Goal: Transaction & Acquisition: Download file/media

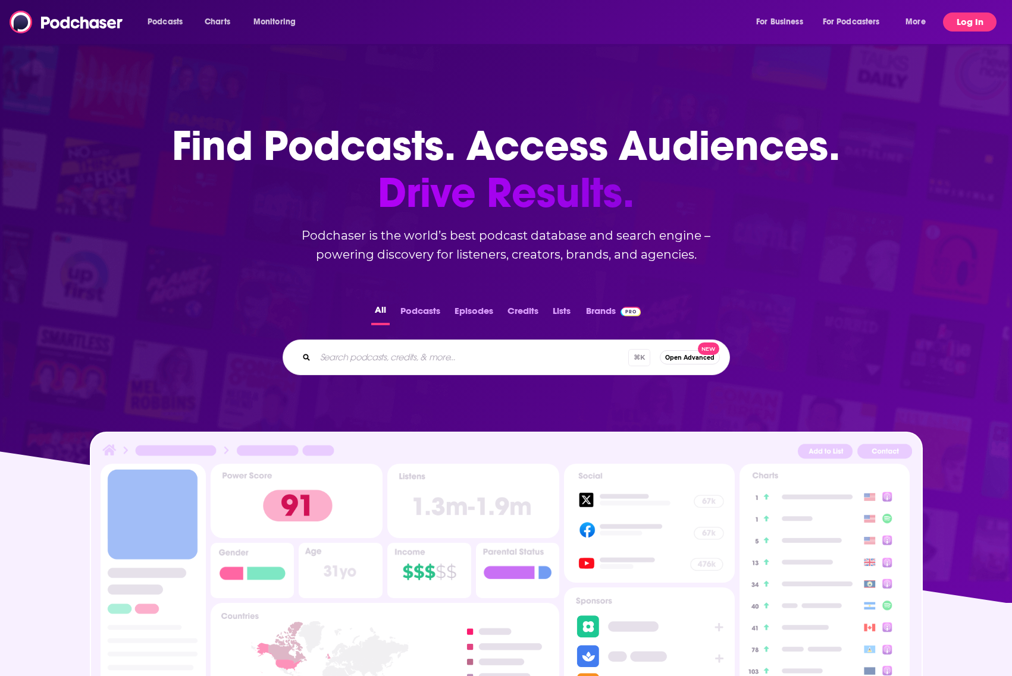
click at [950, 21] on button "Log In" at bounding box center [970, 21] width 54 height 19
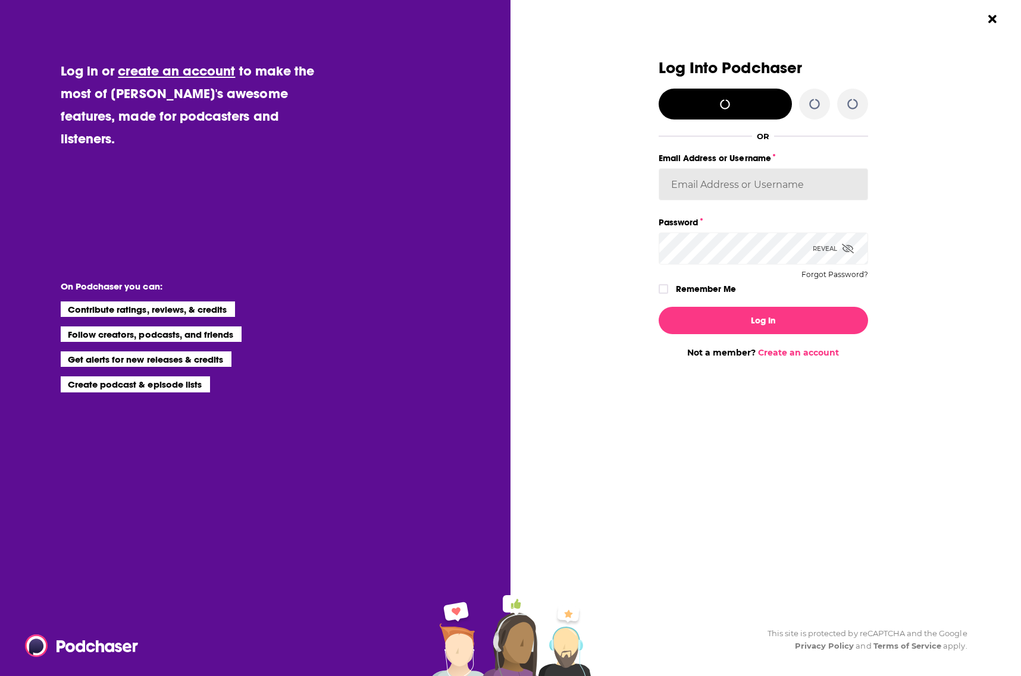
type input "[EMAIL_ADDRESS][DOMAIN_NAME]"
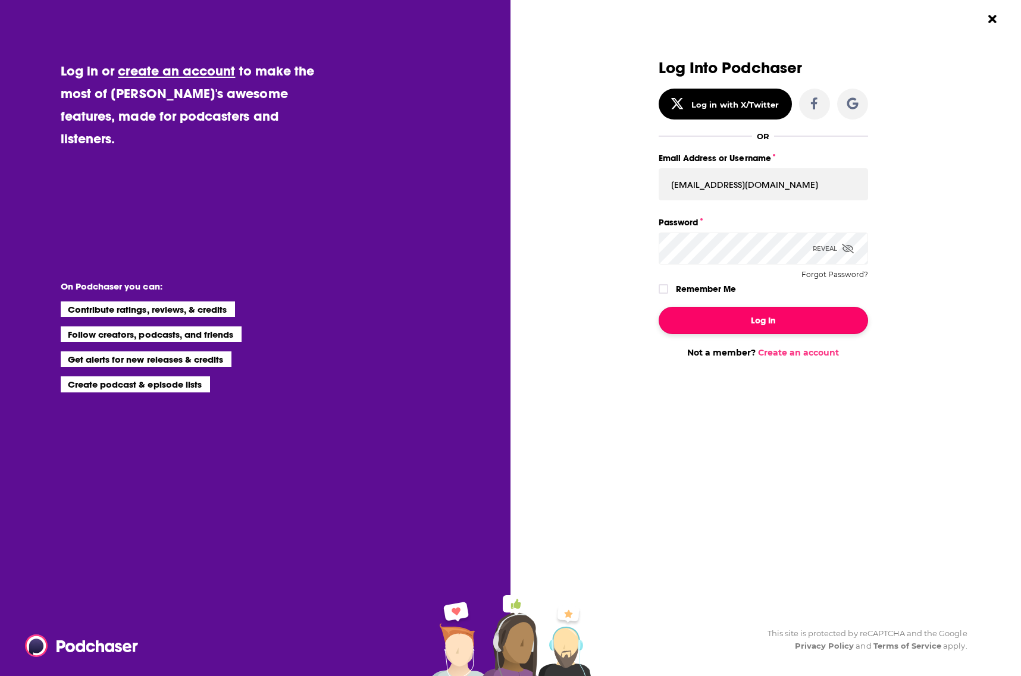
click at [779, 311] on button "Log In" at bounding box center [762, 320] width 209 height 27
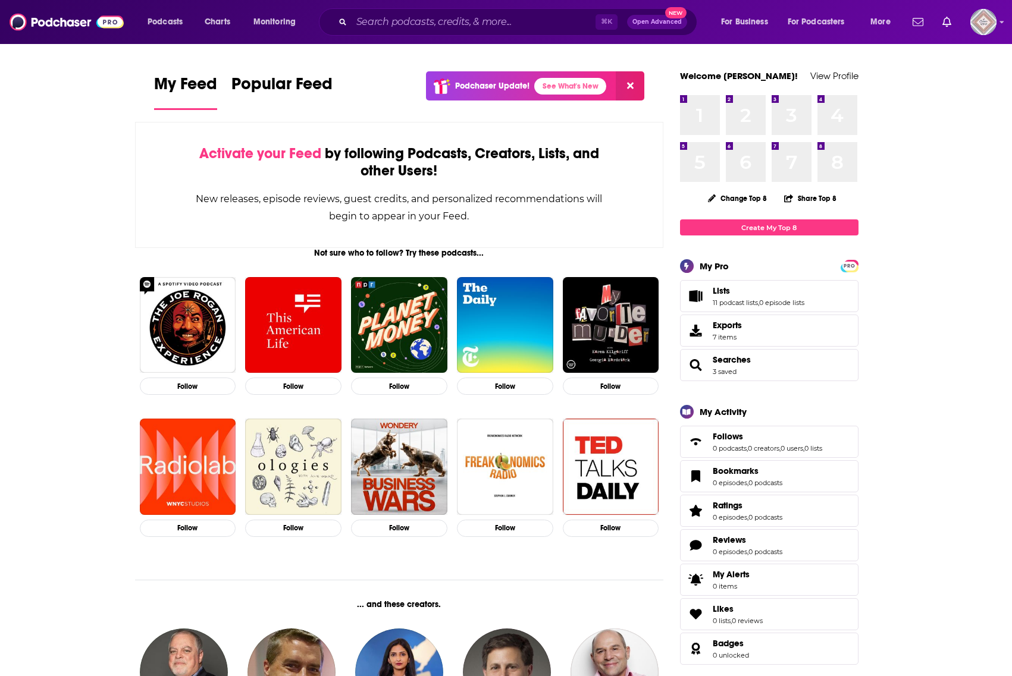
click at [728, 284] on span "Lists 11 podcast lists , 0 episode lists" at bounding box center [769, 296] width 178 height 32
click at [718, 290] on span "Lists" at bounding box center [720, 290] width 17 height 11
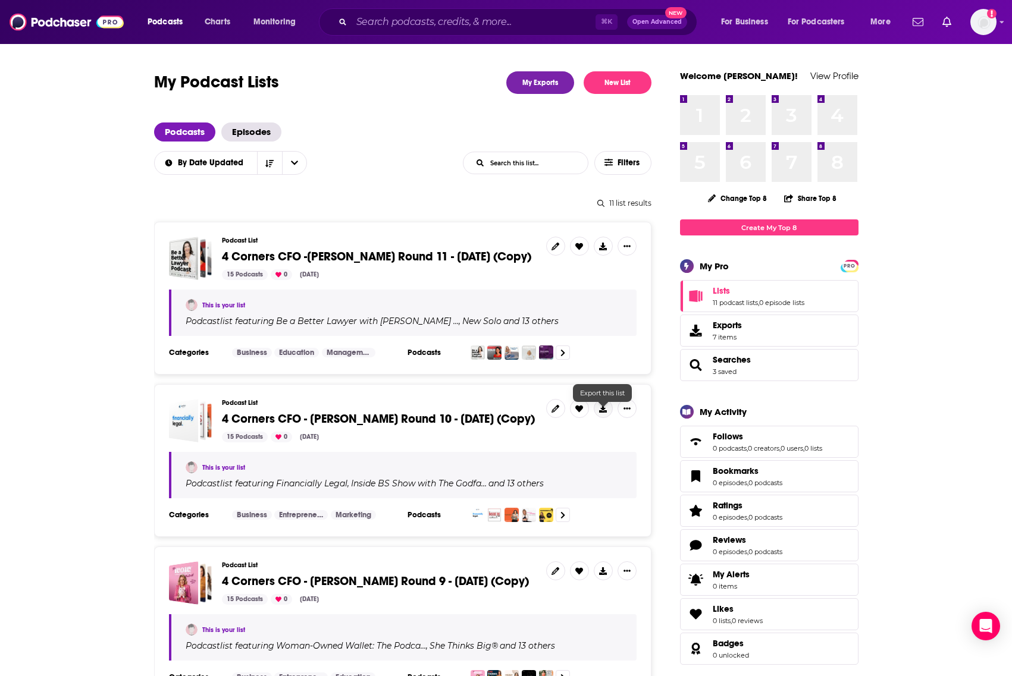
click at [601, 413] on icon at bounding box center [603, 409] width 8 height 8
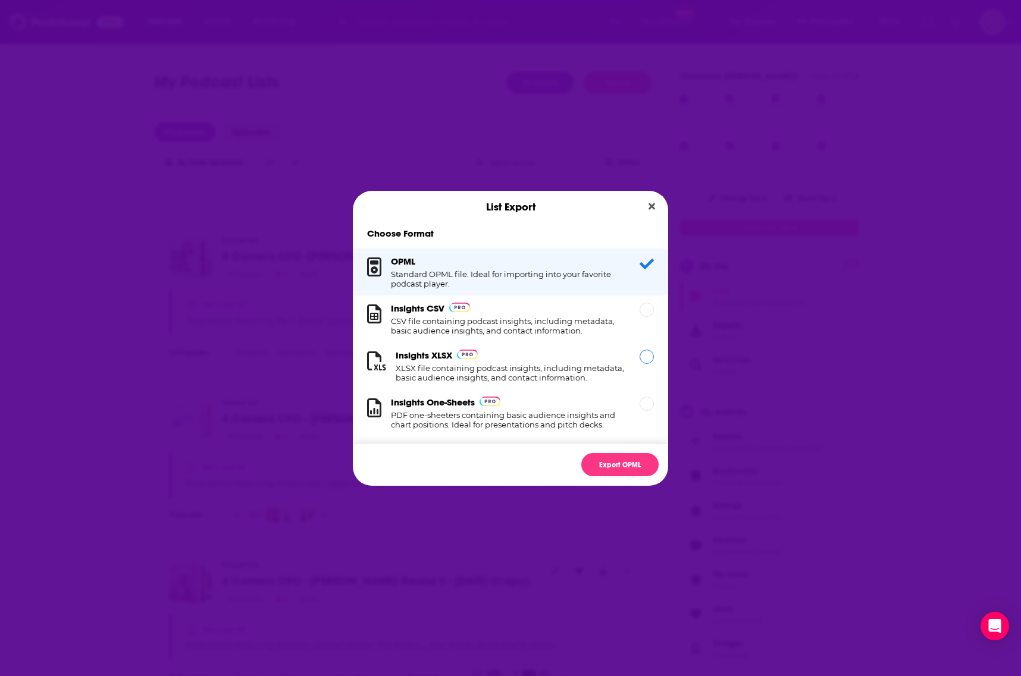
click at [526, 349] on div "Insights XLSX XLSX file containing podcast insights, including metadata, basic …" at bounding box center [510, 366] width 315 height 47
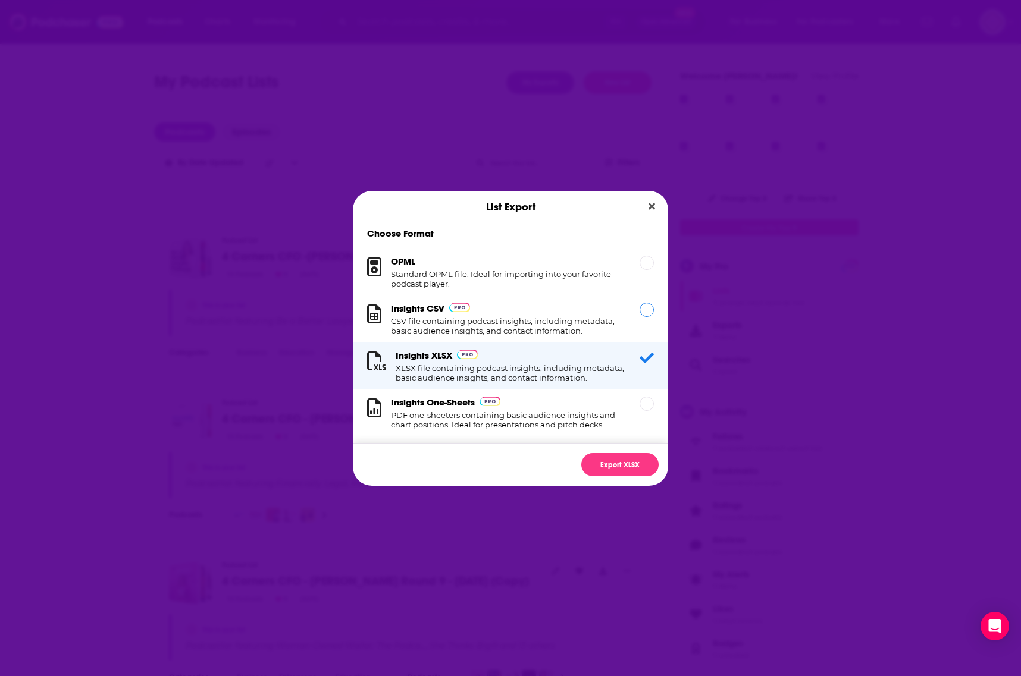
click at [511, 315] on div "Insights CSV CSV file containing podcast insights, including metadata, basic au…" at bounding box center [508, 319] width 234 height 33
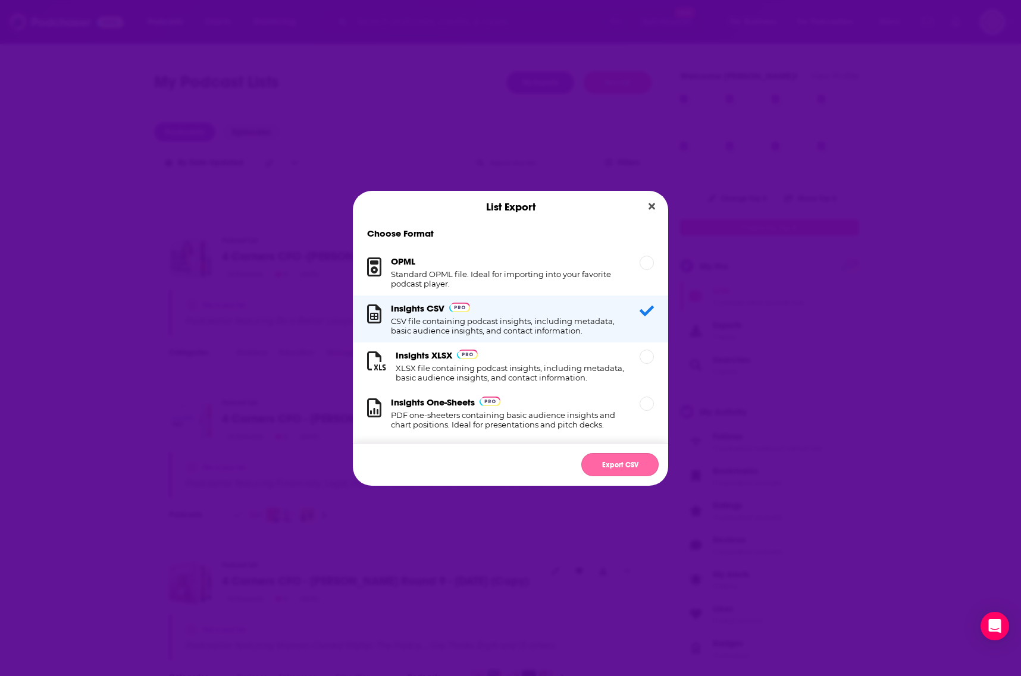
click at [624, 469] on button "Export CSV" at bounding box center [619, 464] width 77 height 23
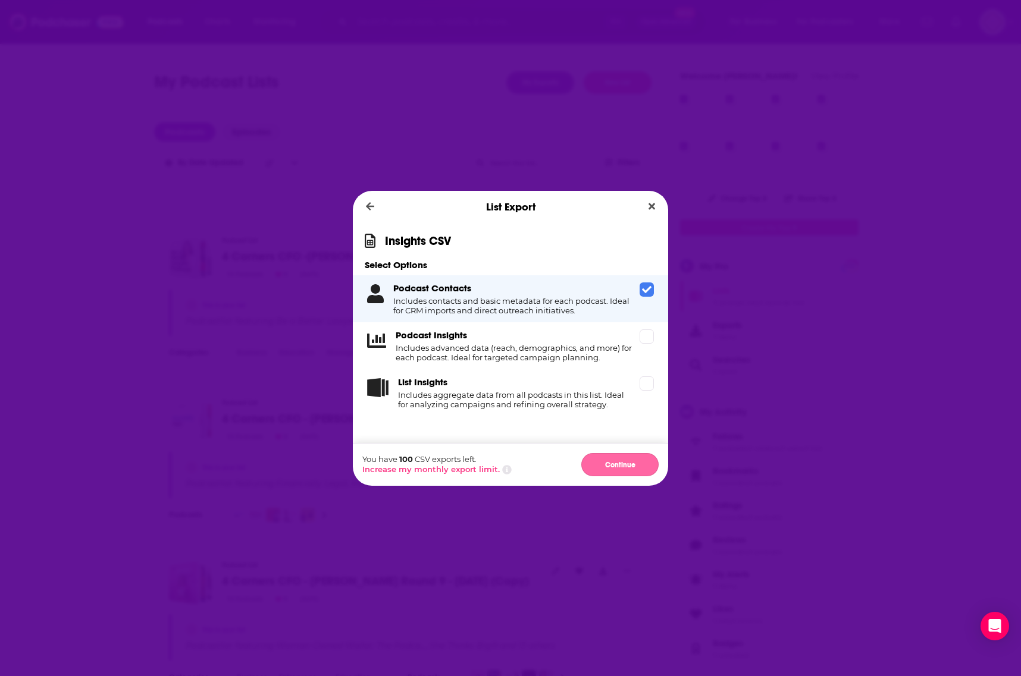
click at [619, 459] on button "Continue" at bounding box center [619, 464] width 77 height 23
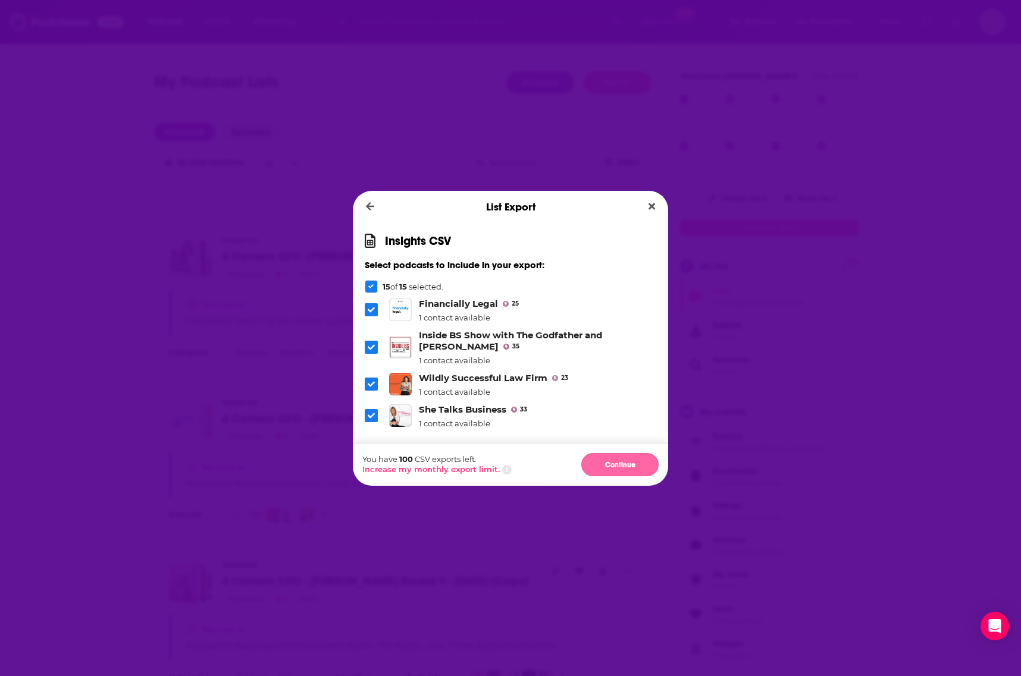
click at [620, 454] on button "Continue" at bounding box center [619, 464] width 77 height 23
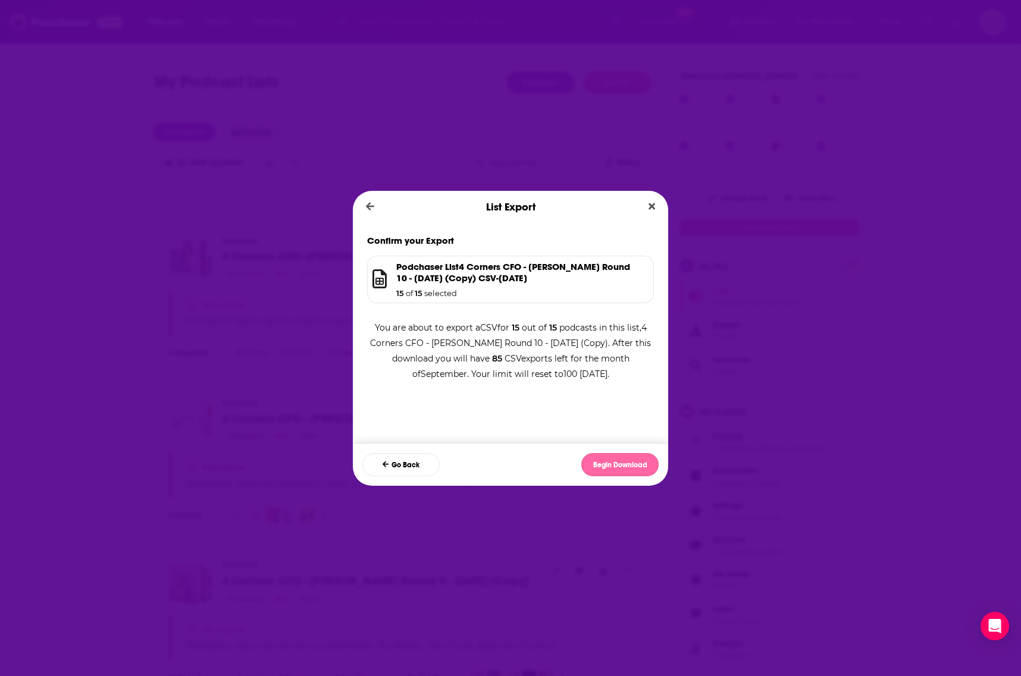
click at [613, 470] on button "Begin Download" at bounding box center [619, 464] width 77 height 23
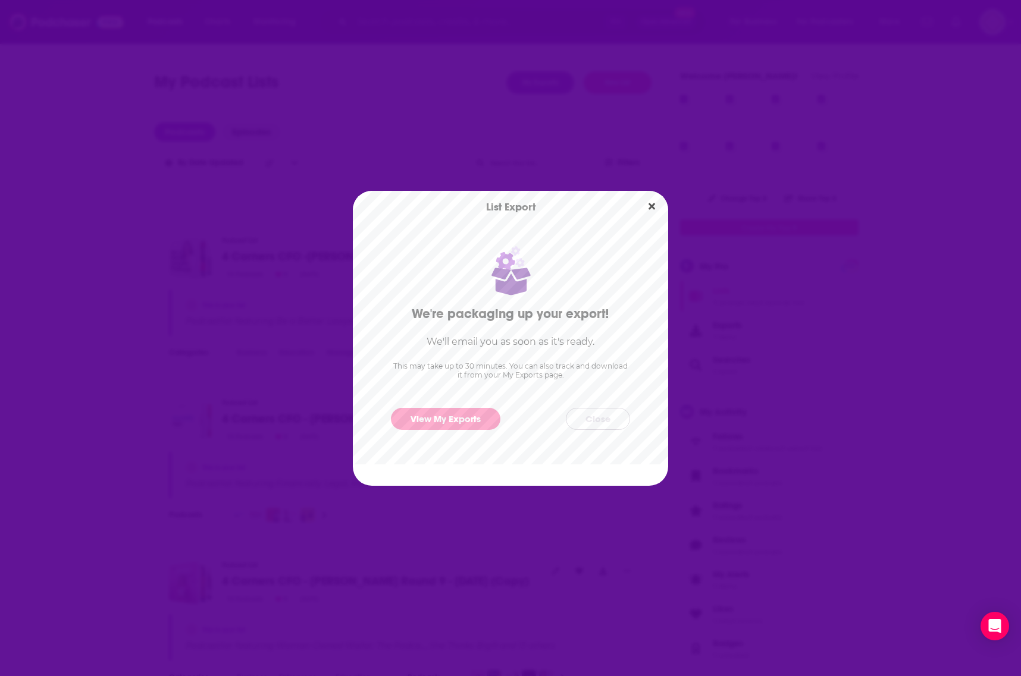
click at [605, 412] on button "Close" at bounding box center [598, 419] width 64 height 22
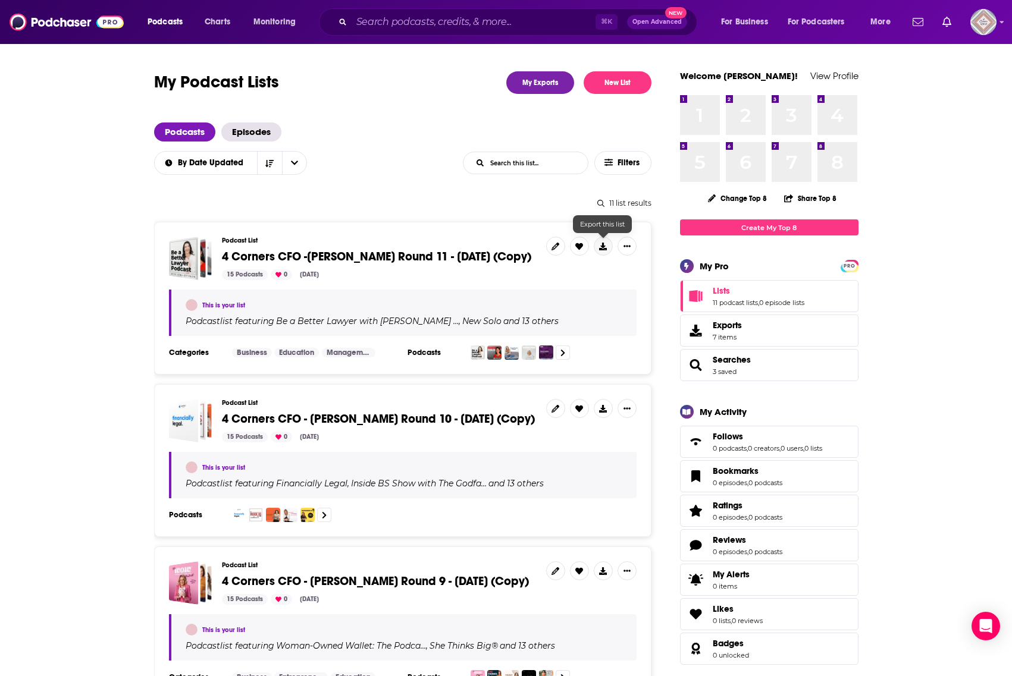
click at [597, 246] on button at bounding box center [603, 246] width 19 height 19
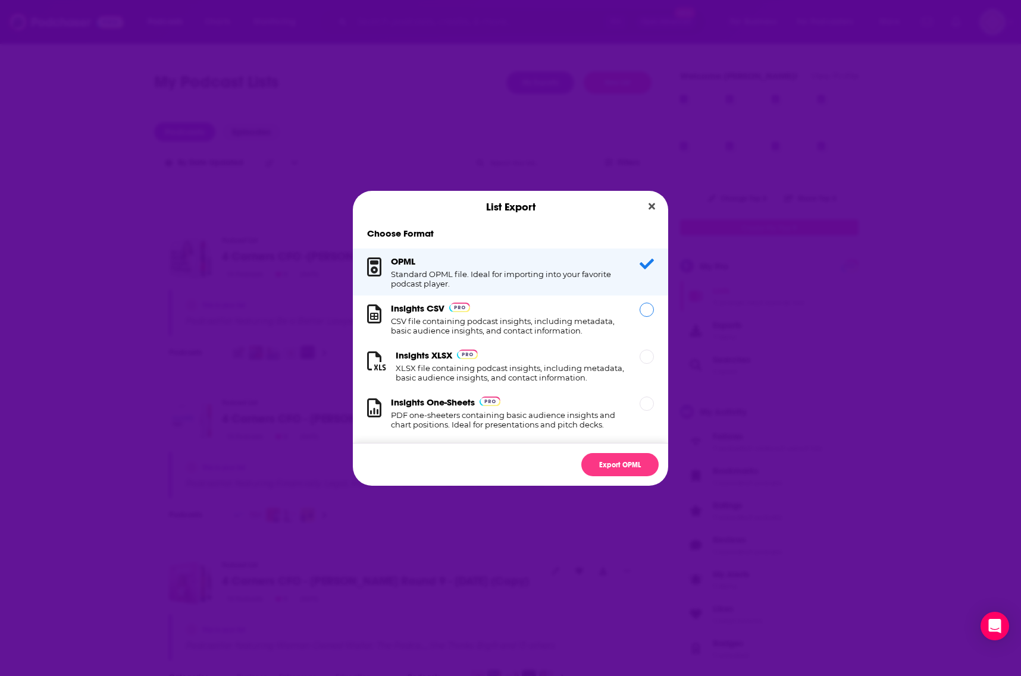
click at [639, 314] on div "Dialog" at bounding box center [646, 310] width 14 height 14
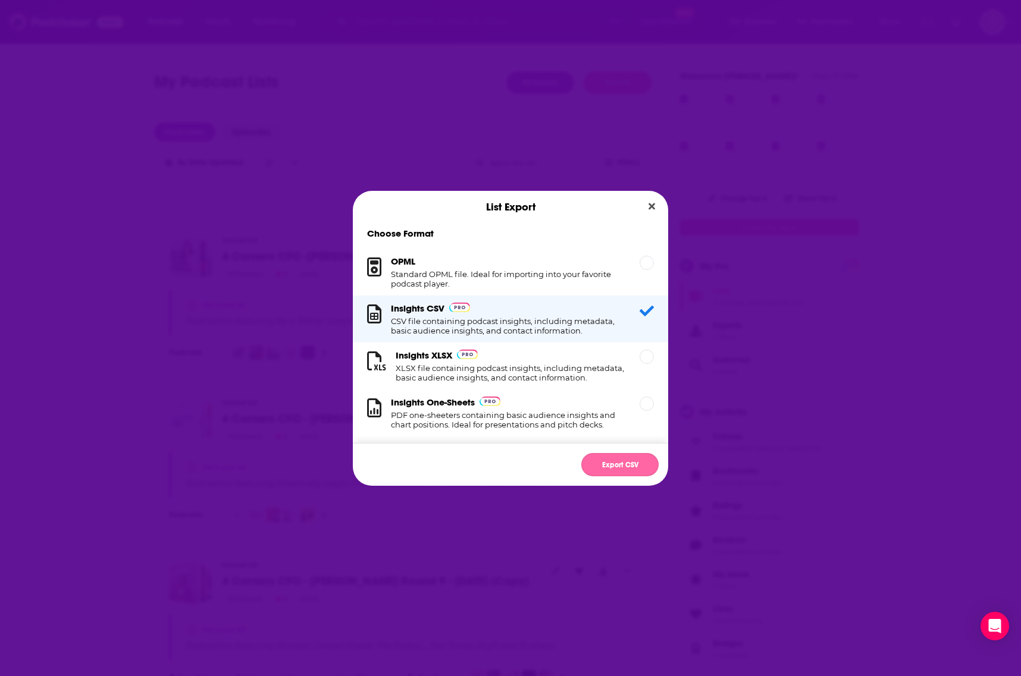
click at [639, 464] on button "Export CSV" at bounding box center [619, 464] width 77 height 23
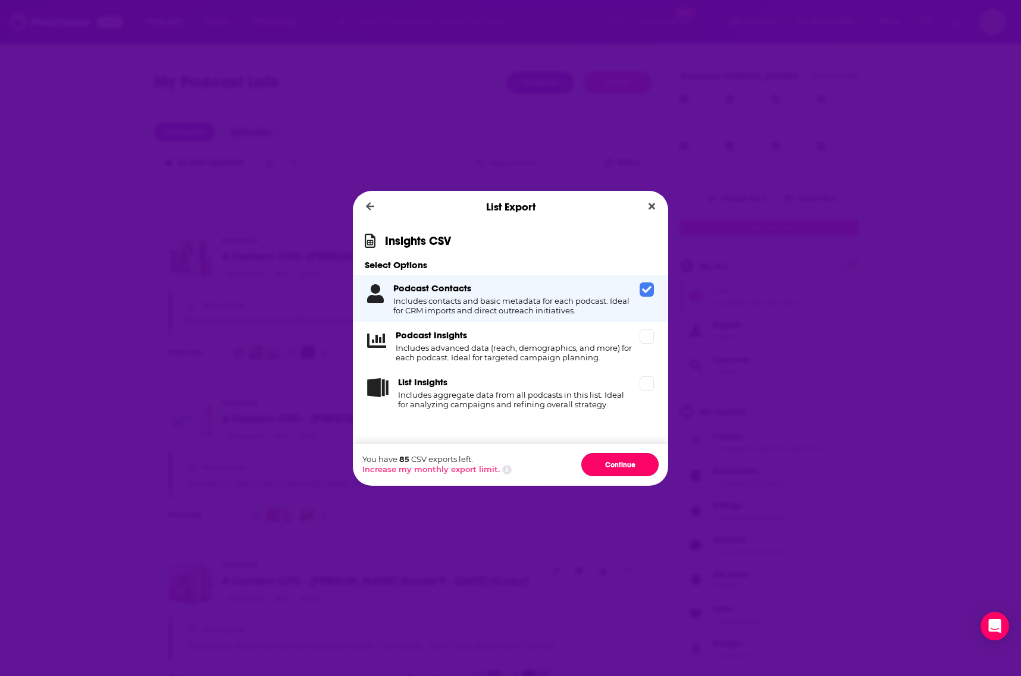
click at [639, 464] on button "Continue" at bounding box center [619, 464] width 77 height 23
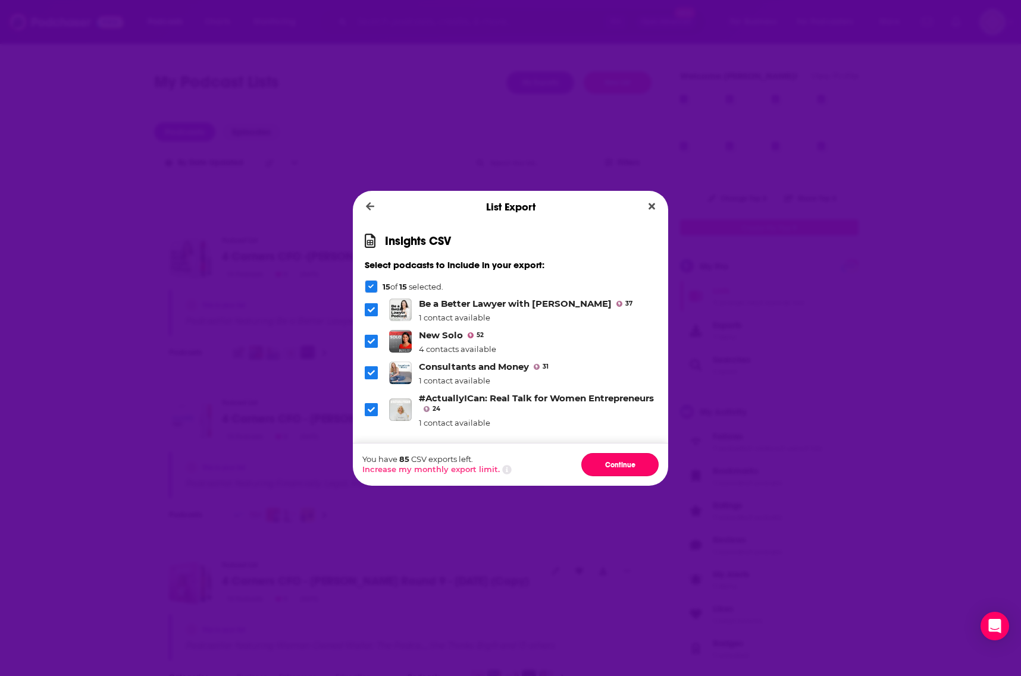
click at [639, 464] on button "Continue" at bounding box center [619, 464] width 77 height 23
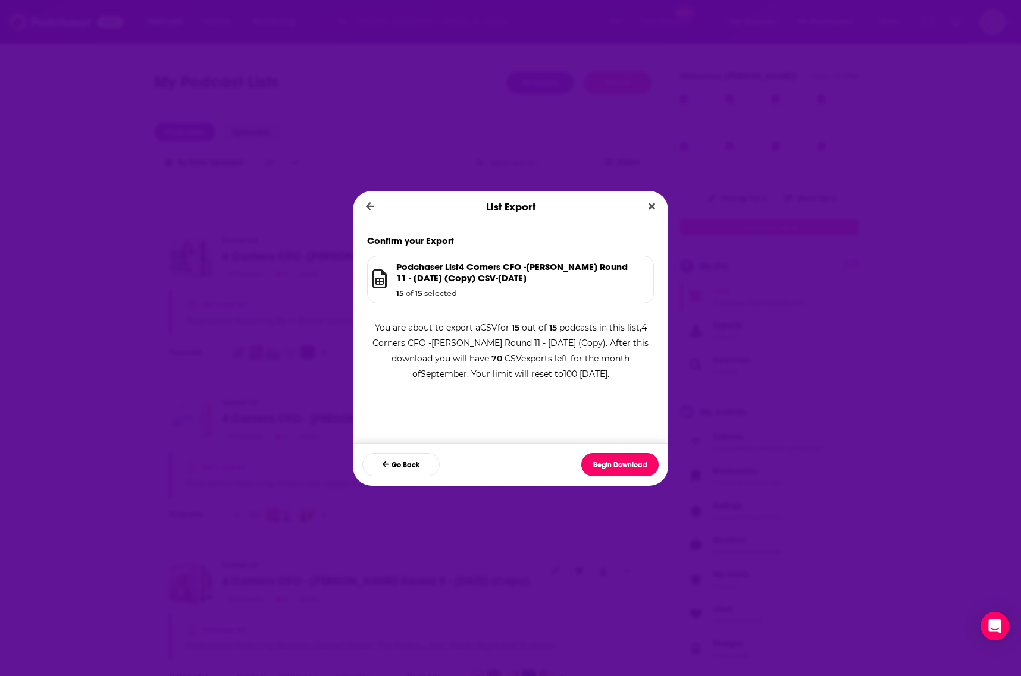
click at [639, 464] on button "Begin Download" at bounding box center [619, 464] width 77 height 23
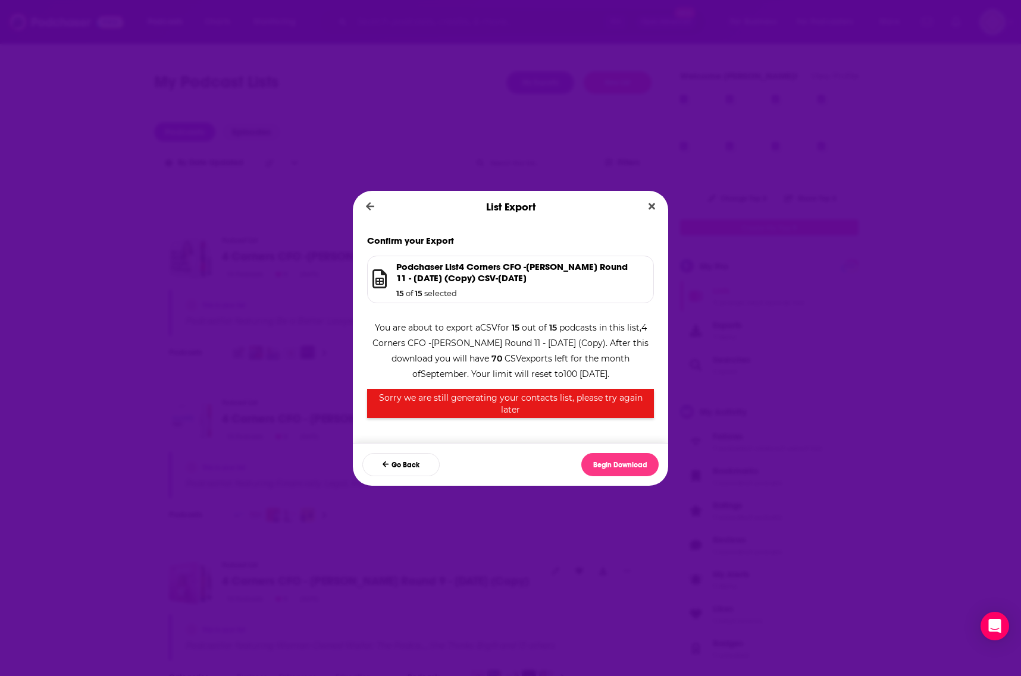
click at [434, 212] on div "List Export" at bounding box center [510, 207] width 315 height 32
click at [520, 284] on div "Podchaser List 4 Corners CFO -[PERSON_NAME] Round 11 - [DATE] (Copy) CSV - [DAT…" at bounding box center [517, 279] width 242 height 37
click at [529, 368] on div "You are about to export a CSV for 15 out of 15 podcasts in this list, 4 Corners…" at bounding box center [510, 363] width 287 height 111
click at [572, 426] on div "Confirm your Export Podchaser List 4 Corners CFO -[PERSON_NAME] Round 11 - [DAT…" at bounding box center [510, 333] width 315 height 220
click at [426, 461] on button "Go Back" at bounding box center [400, 464] width 77 height 23
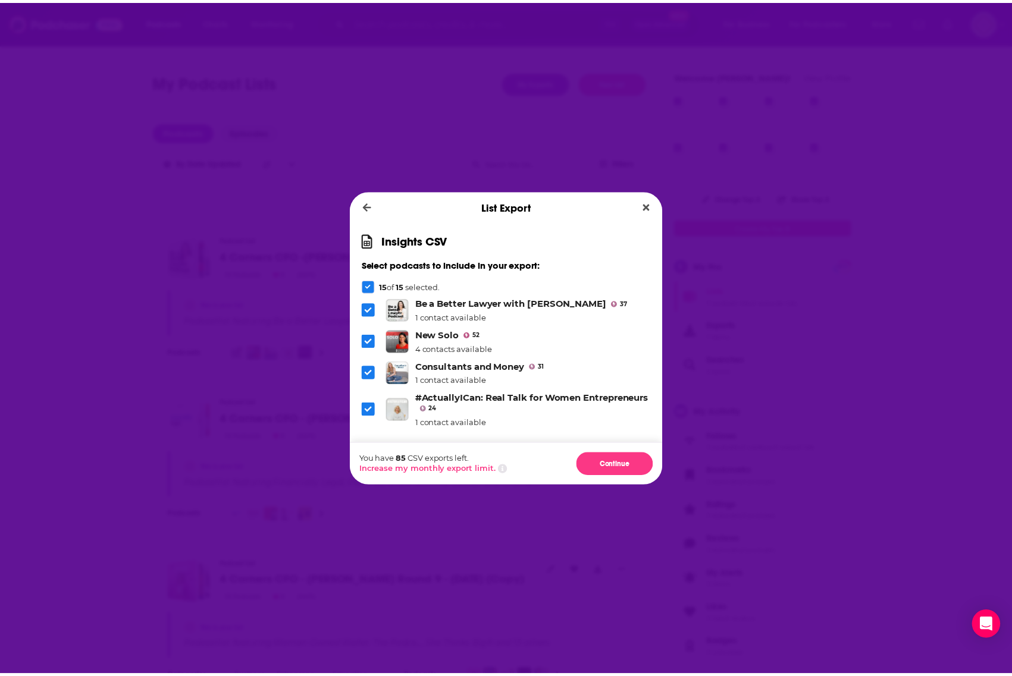
scroll to position [394, 0]
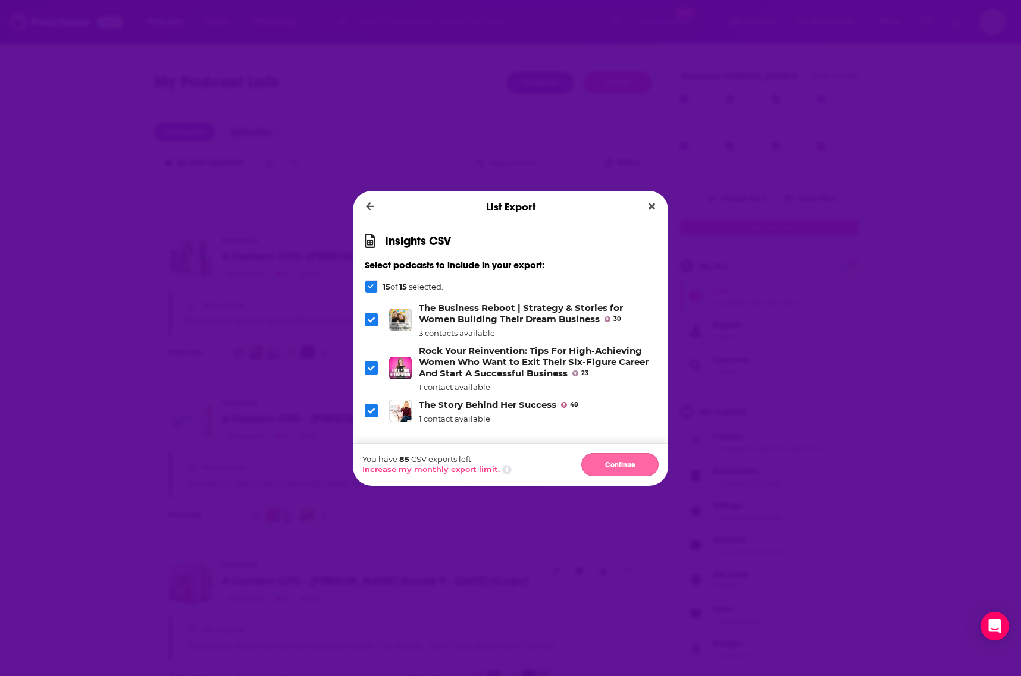
click at [626, 465] on button "Continue" at bounding box center [619, 464] width 77 height 23
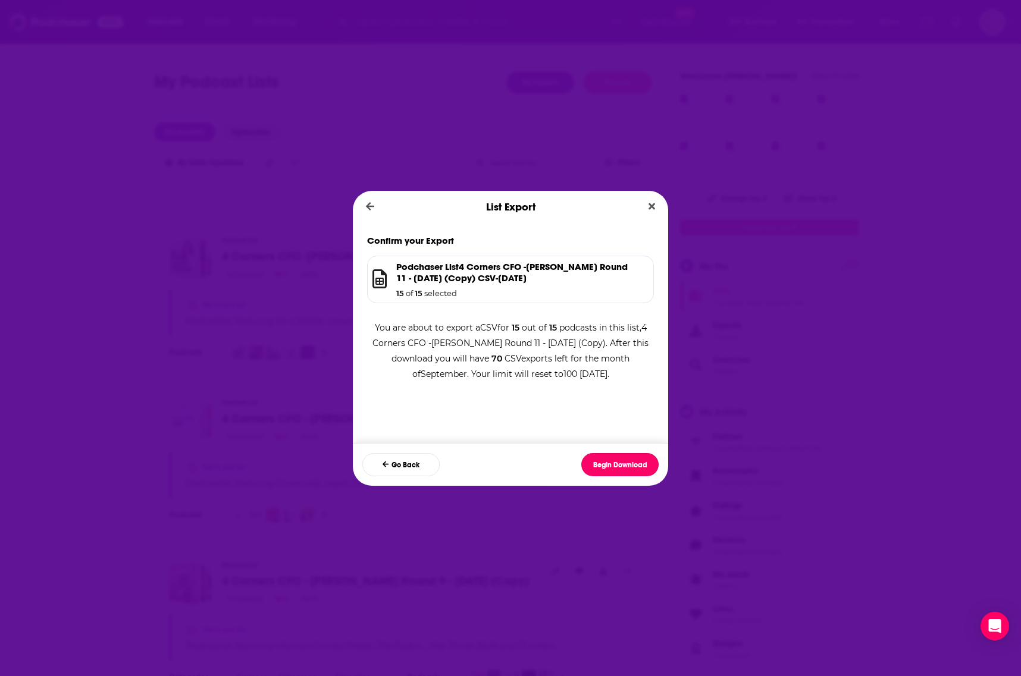
click at [626, 465] on button "Begin Download" at bounding box center [619, 464] width 77 height 23
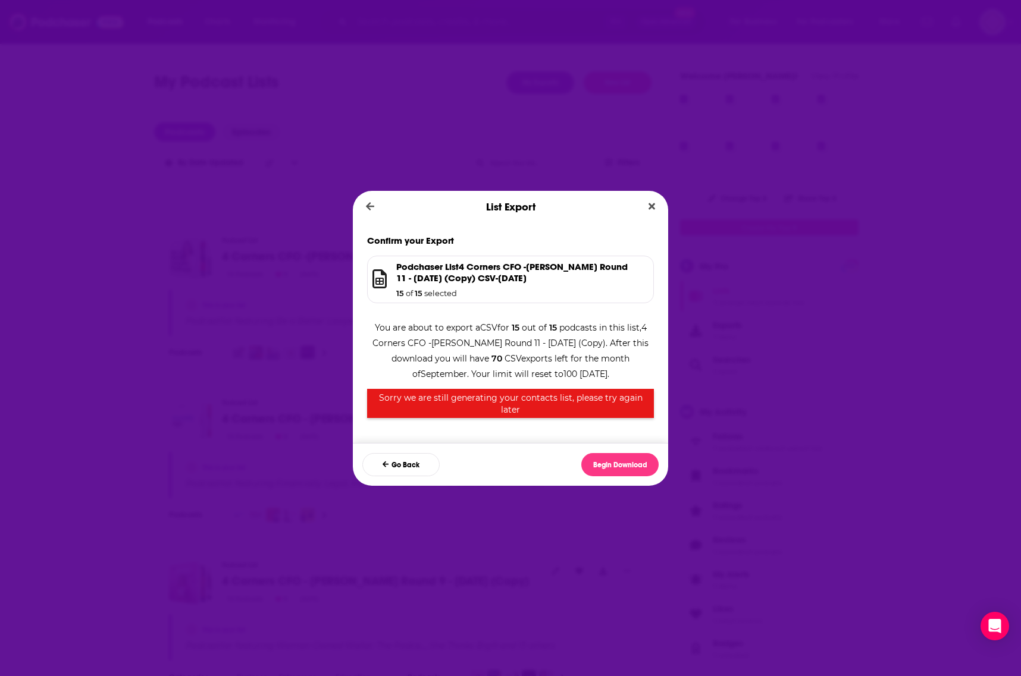
click at [610, 407] on p "Sorry we are still generating your contacts list, please try again later" at bounding box center [510, 404] width 287 height 30
click at [551, 344] on div "You are about to export a CSV for 15 out of 15 podcasts in this list, 4 Corners…" at bounding box center [510, 363] width 287 height 111
click at [651, 205] on icon "Close" at bounding box center [651, 206] width 7 height 7
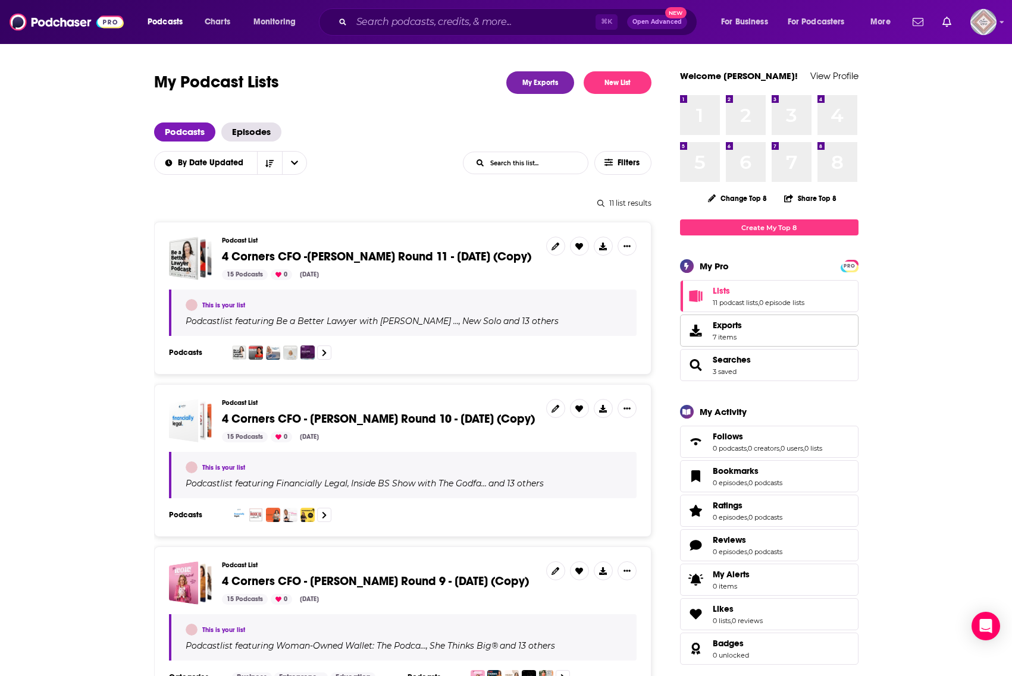
click at [736, 327] on span "Exports" at bounding box center [726, 325] width 29 height 11
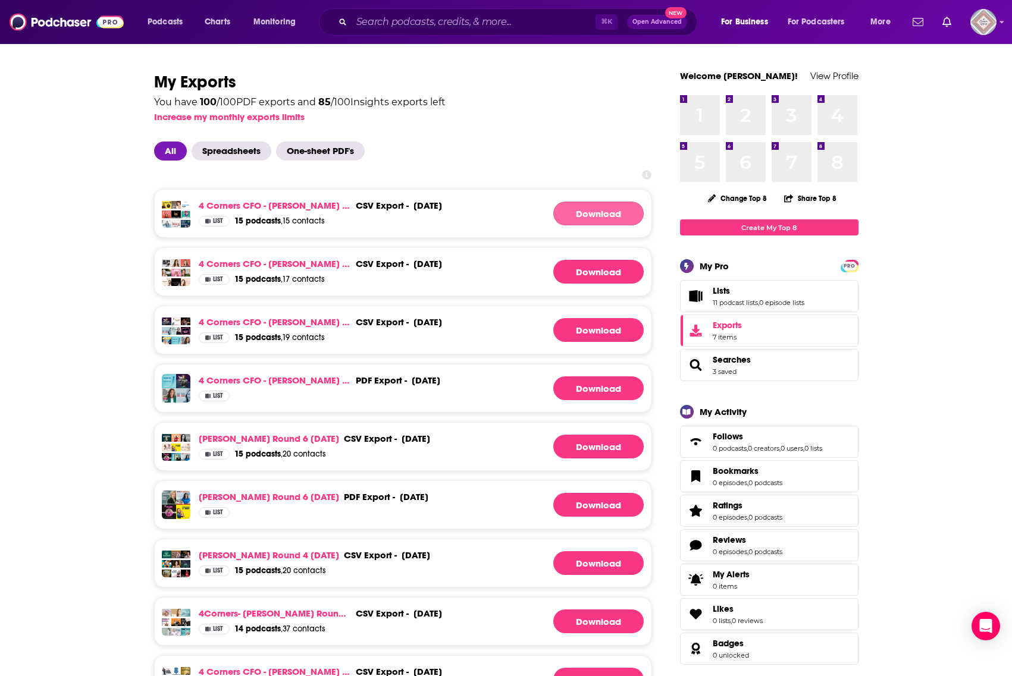
click at [562, 209] on link "Download" at bounding box center [598, 214] width 90 height 24
click at [756, 275] on div "PRO My Pro Lists 11 podcast lists , 0 episode lists Exports 7 items Searches 3 …" at bounding box center [769, 320] width 178 height 122
click at [756, 288] on link "Lists" at bounding box center [758, 290] width 92 height 11
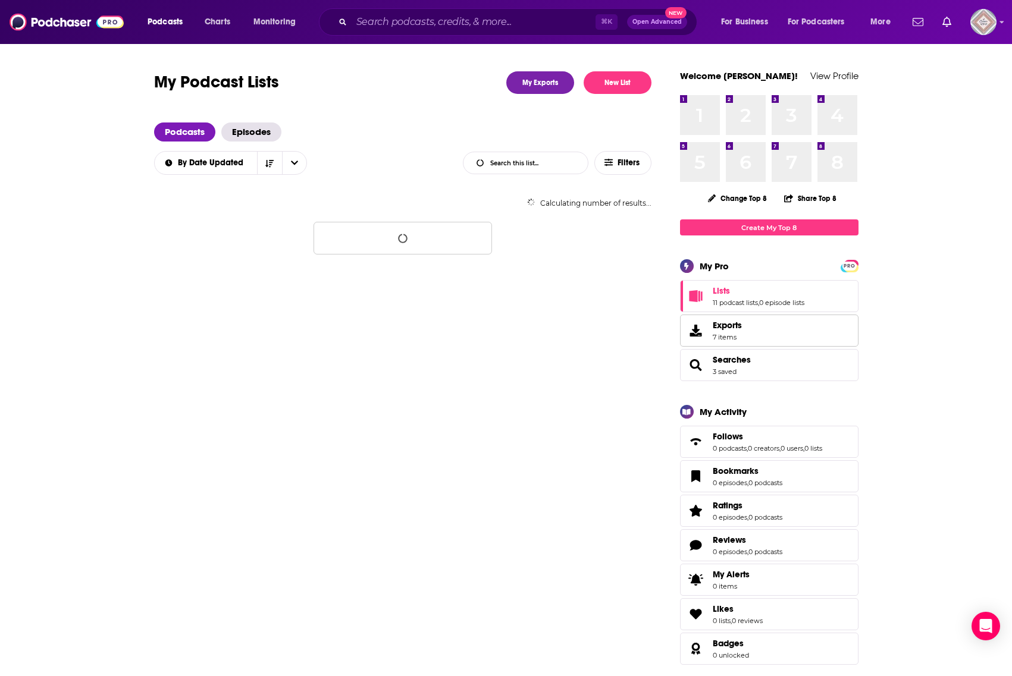
click at [736, 324] on span "Exports" at bounding box center [726, 325] width 29 height 11
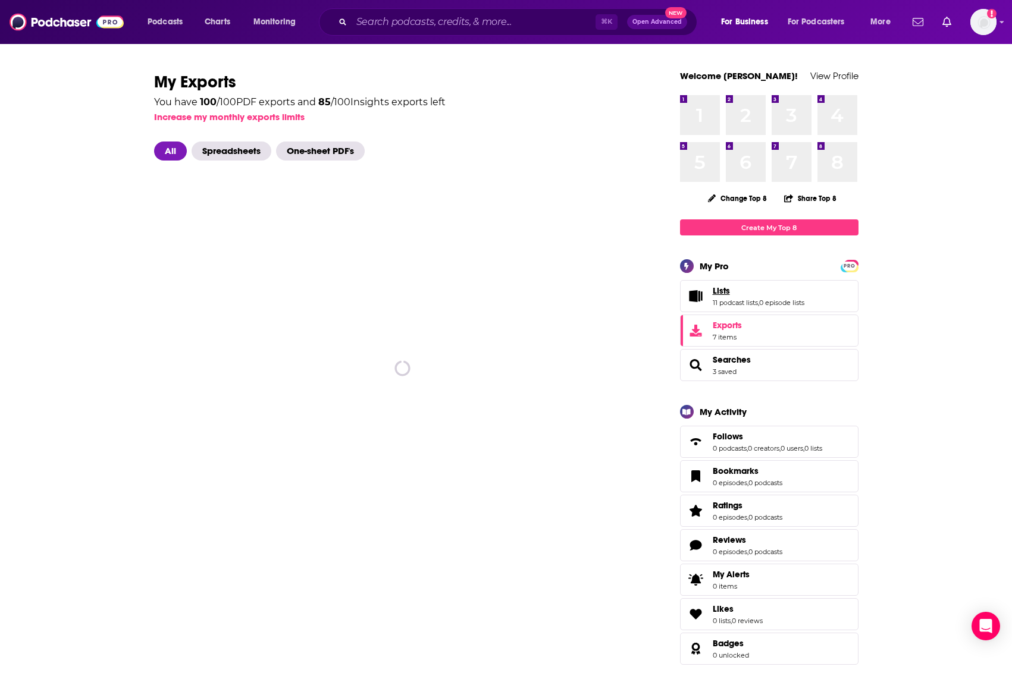
click at [720, 290] on span "Lists" at bounding box center [720, 290] width 17 height 11
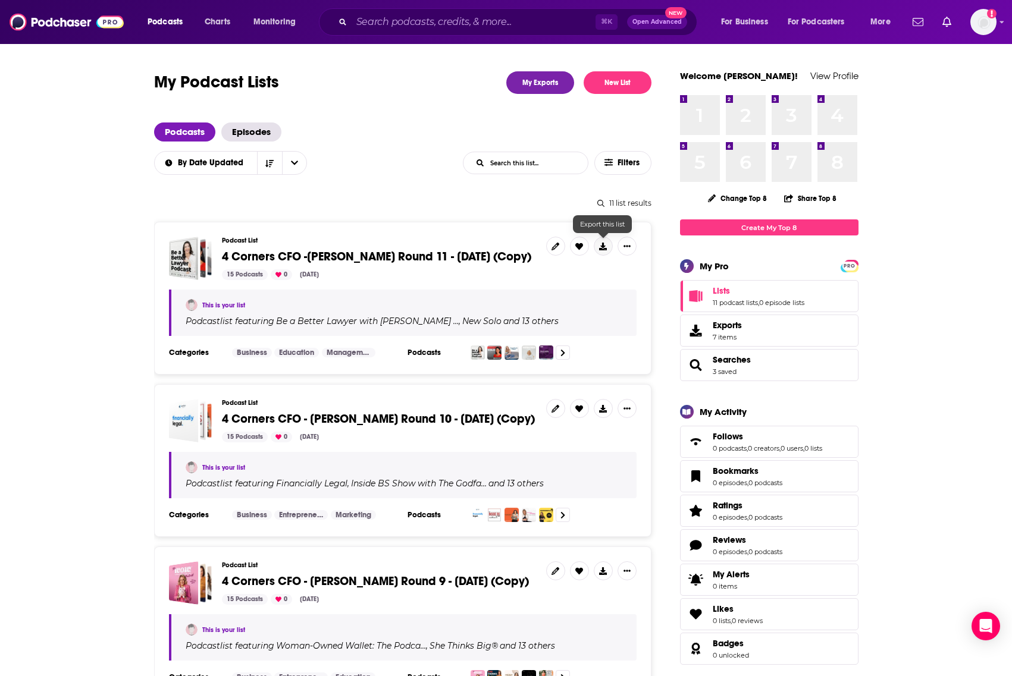
click at [604, 249] on icon at bounding box center [603, 247] width 8 height 8
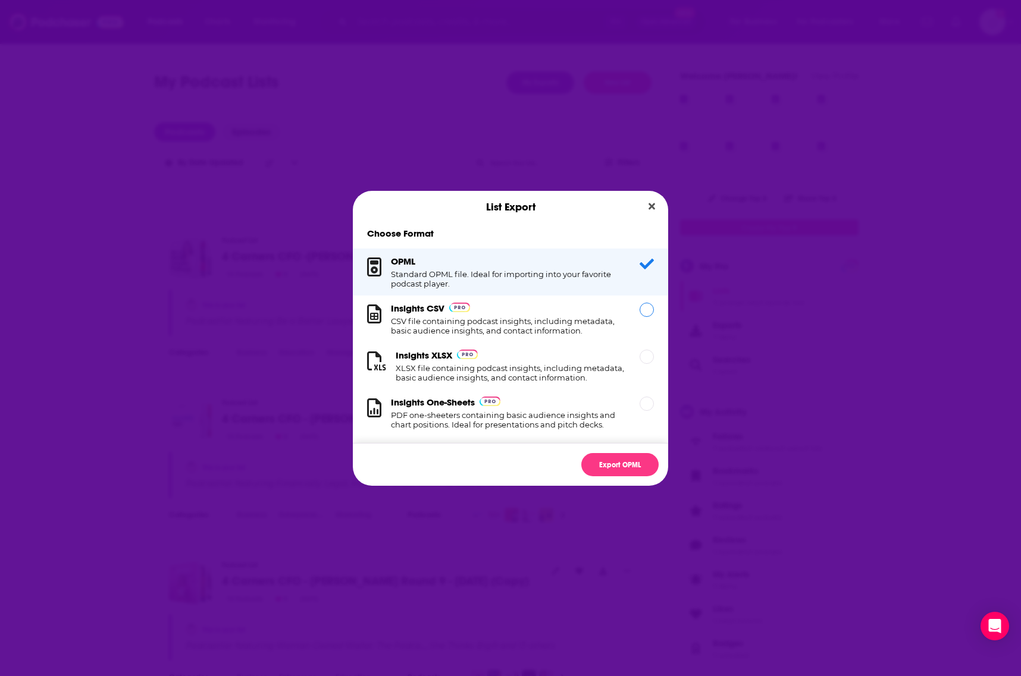
click at [596, 319] on h1 "CSV file containing podcast insights, including metadata, basic audience insigh…" at bounding box center [508, 325] width 234 height 19
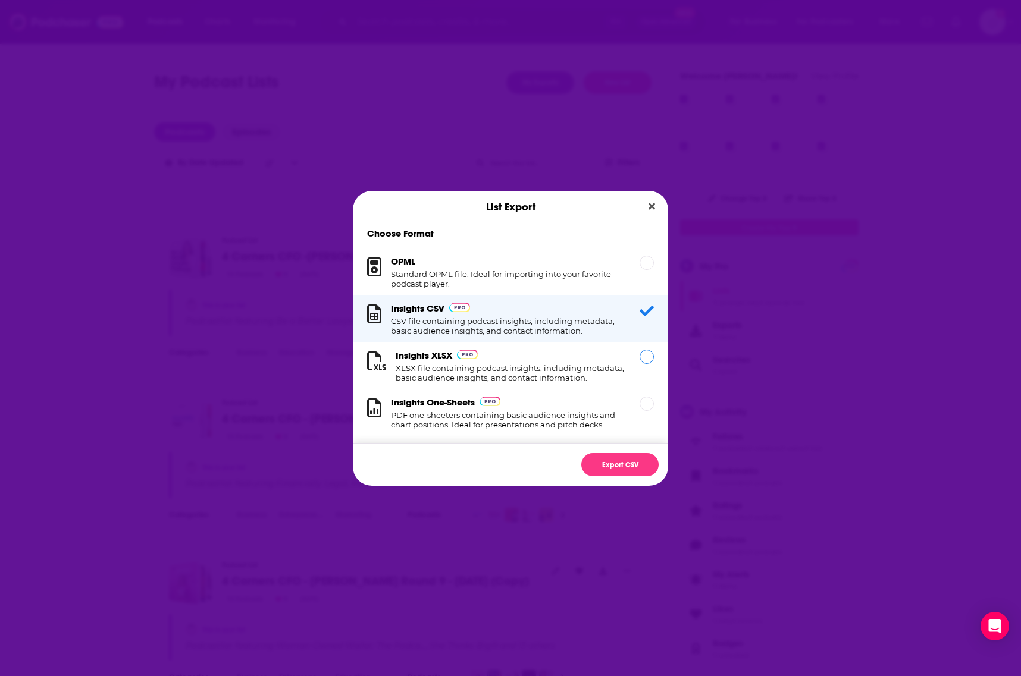
click at [603, 357] on div "Insights XLSX XLSX file containing podcast insights, including metadata, basic …" at bounding box center [510, 366] width 230 height 33
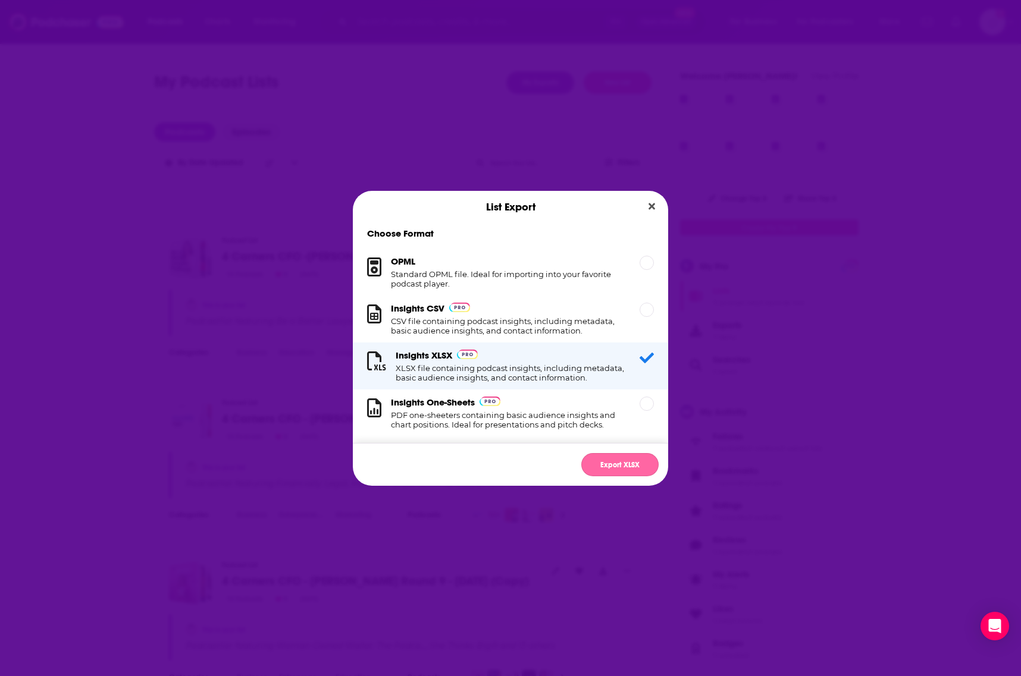
click at [619, 465] on button "Export XLSX" at bounding box center [619, 464] width 77 height 23
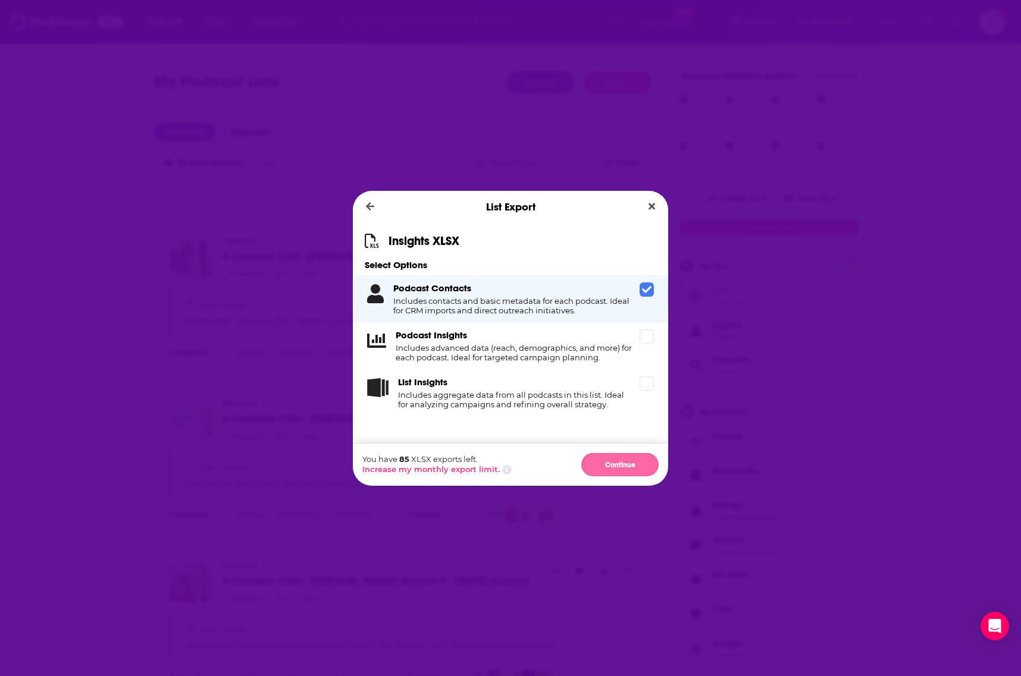
click at [618, 469] on button "Continue" at bounding box center [619, 464] width 77 height 23
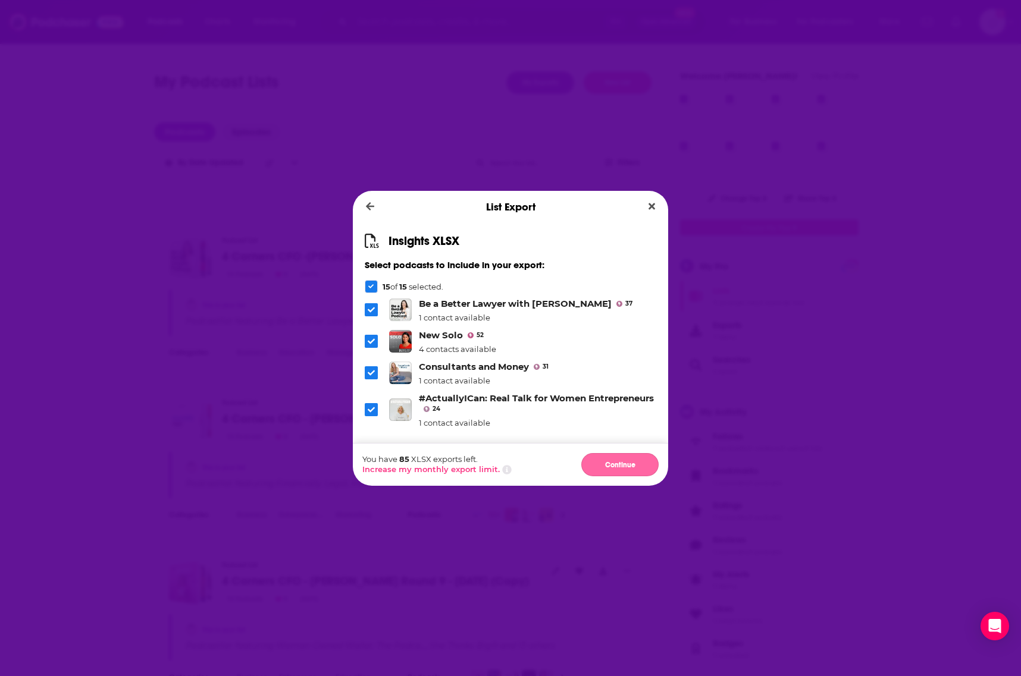
click at [631, 468] on button "Continue" at bounding box center [619, 464] width 77 height 23
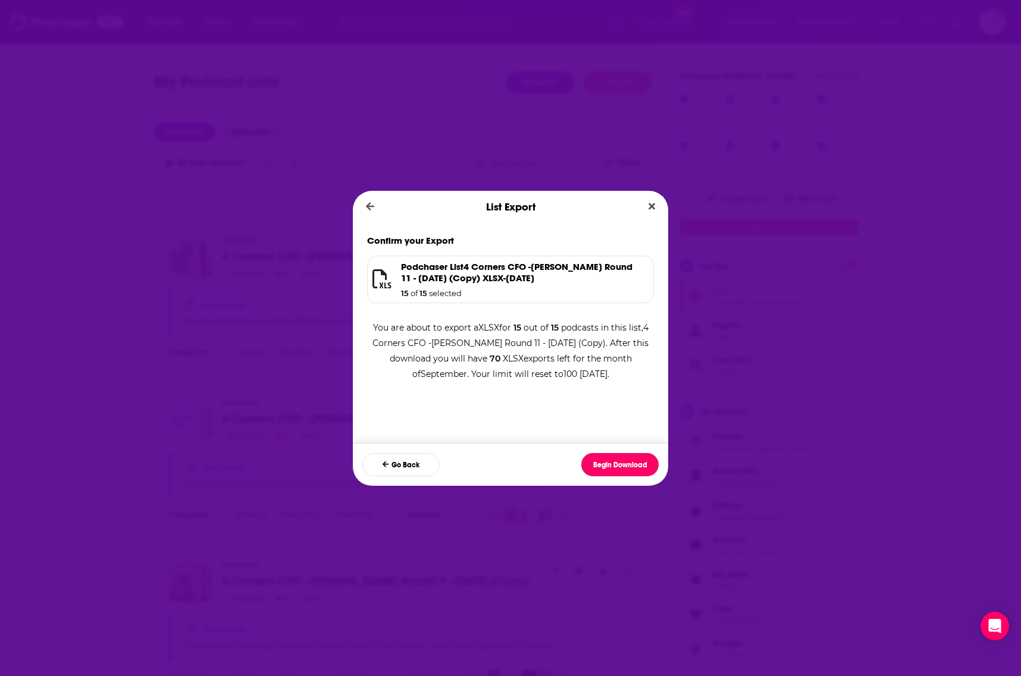
click at [631, 468] on button "Begin Download" at bounding box center [619, 464] width 77 height 23
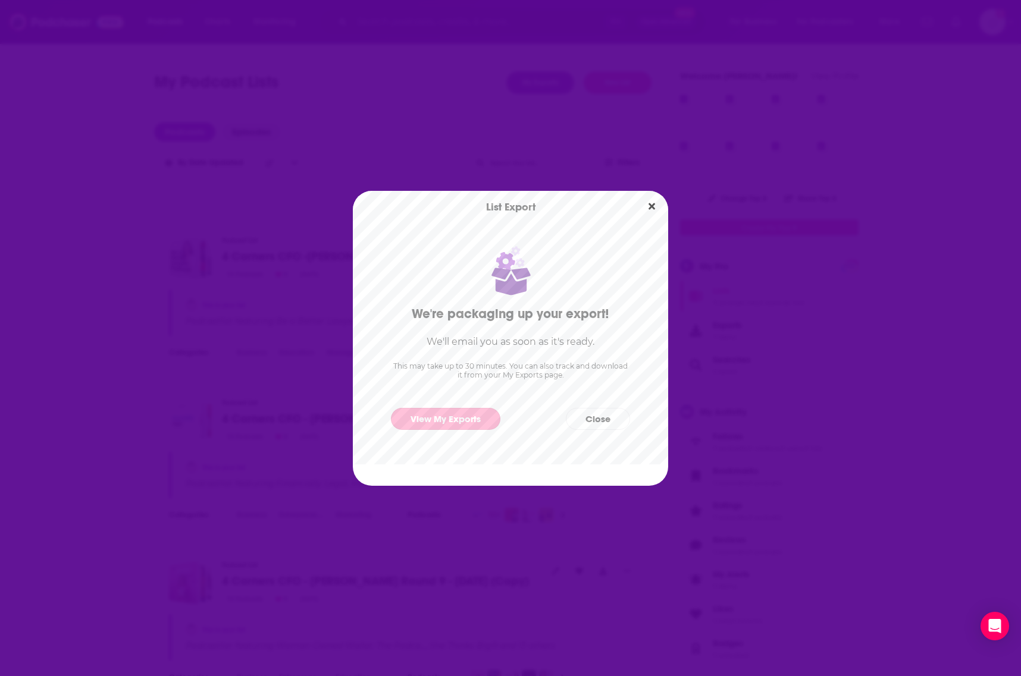
click at [470, 418] on link "View My Exports" at bounding box center [445, 419] width 109 height 22
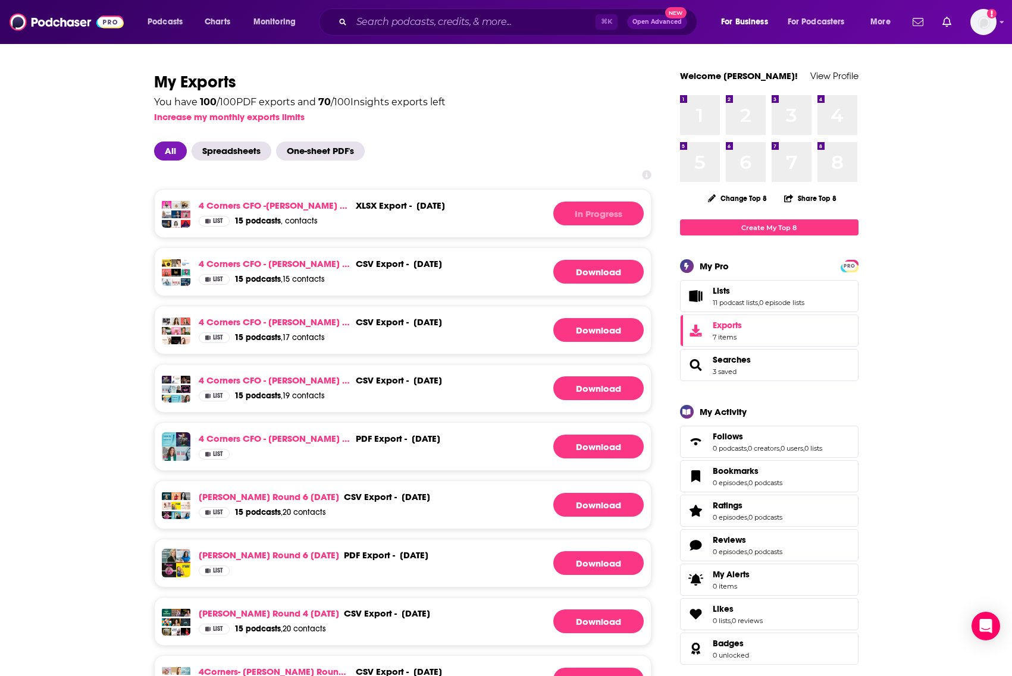
click at [445, 202] on div "[DATE]" at bounding box center [430, 205] width 29 height 11
click at [445, 222] on div "List 15 podcasts , contacts" at bounding box center [322, 221] width 246 height 11
click at [513, 183] on div "4 Corners CFO -[PERSON_NAME] Round 11 - [DATE] (Copy) xlsx export - [DATE] xlsx…" at bounding box center [402, 495] width 497 height 651
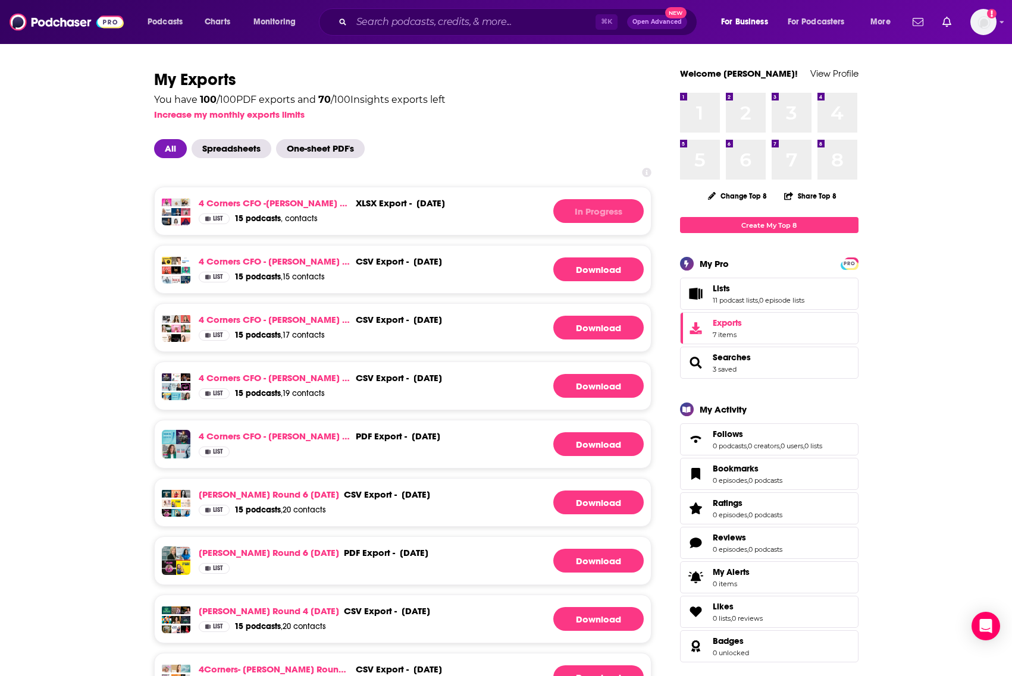
scroll to position [1, 0]
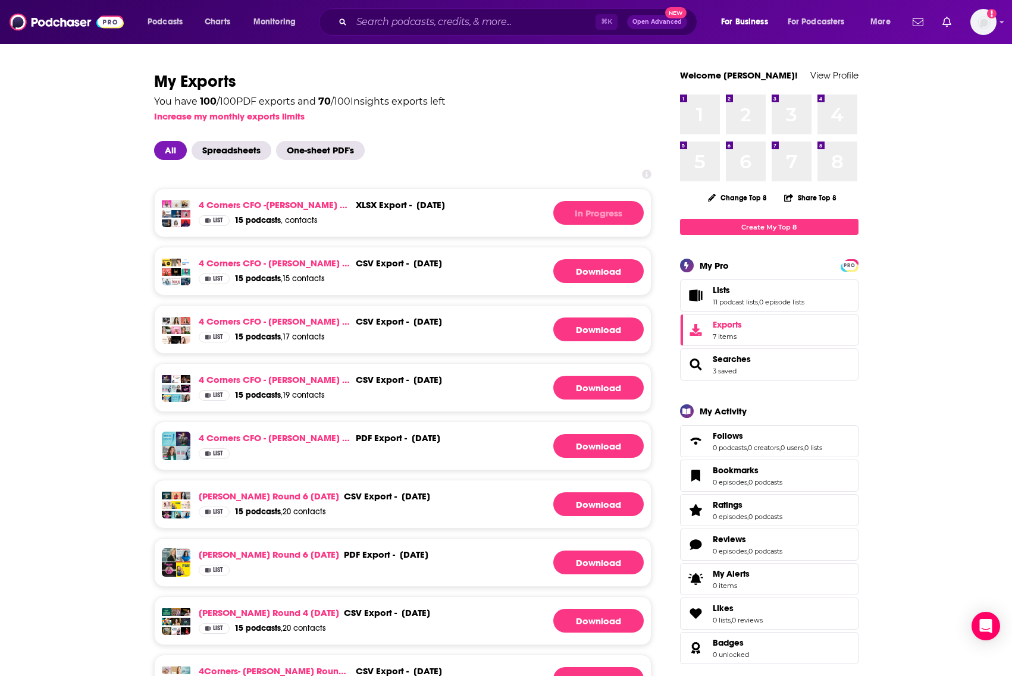
click at [407, 213] on div "4 Corners CFO -[PERSON_NAME] Round 11 - [DATE] (Copy) xlsx export - [DATE] xlsx…" at bounding box center [322, 208] width 246 height 16
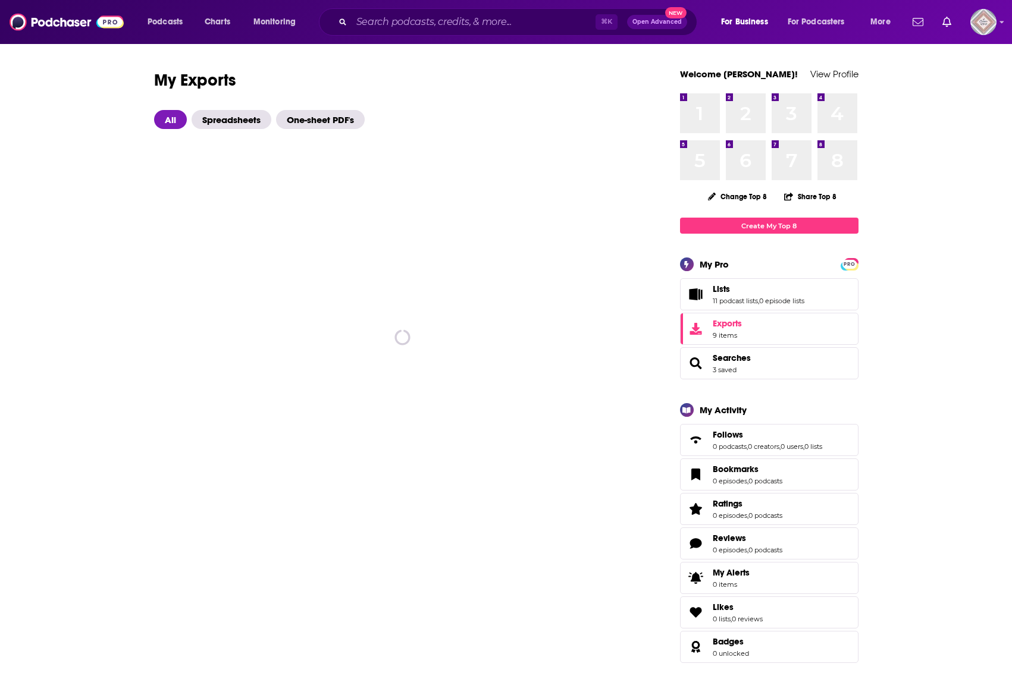
scroll to position [2, 0]
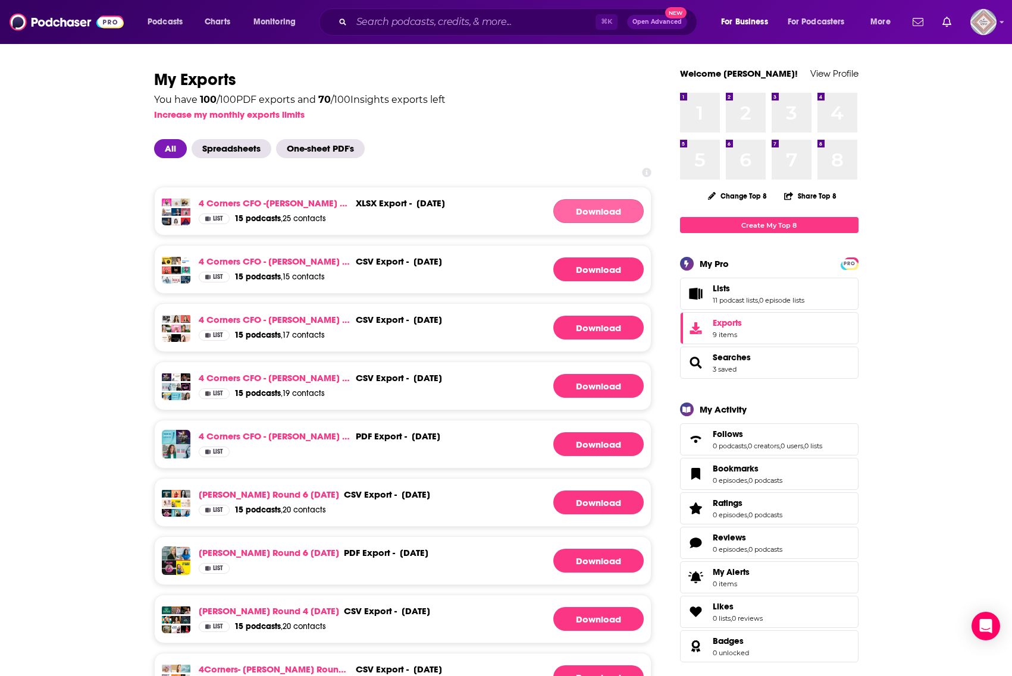
click at [595, 208] on link "Download" at bounding box center [598, 211] width 90 height 24
